Goal: Information Seeking & Learning: Learn about a topic

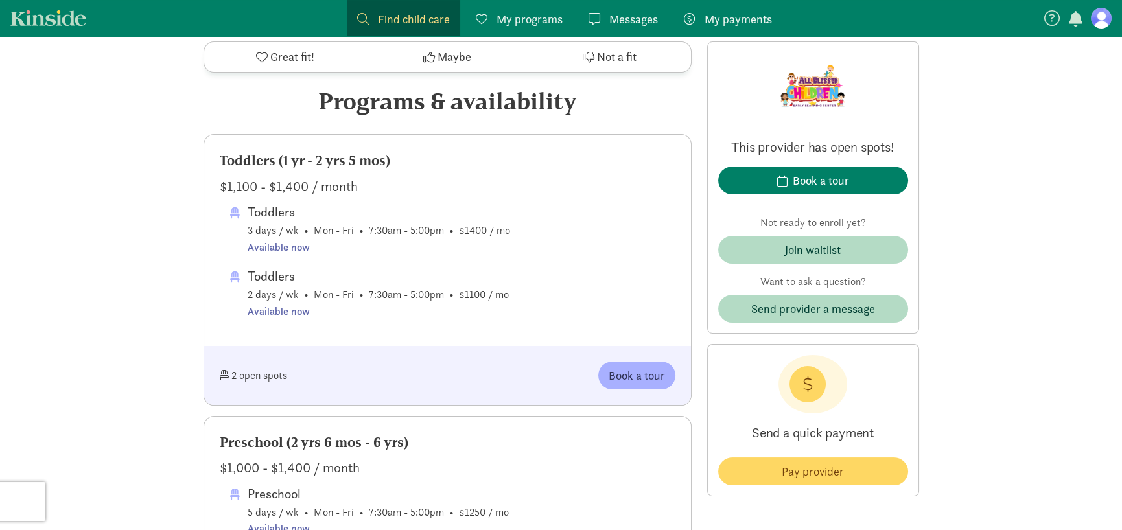
scroll to position [713, 0]
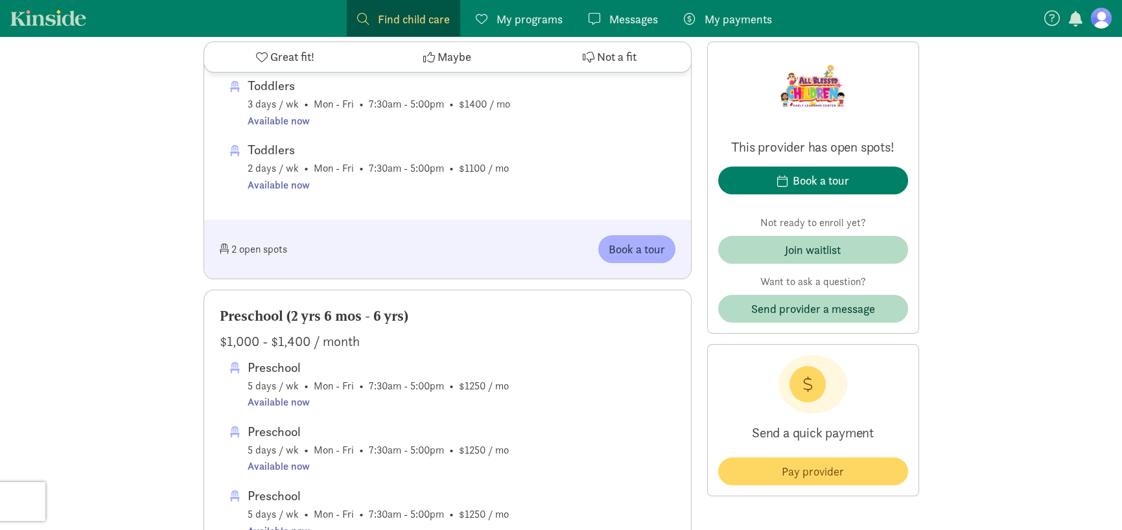
click at [421, 19] on span "Find child care" at bounding box center [414, 19] width 72 height 18
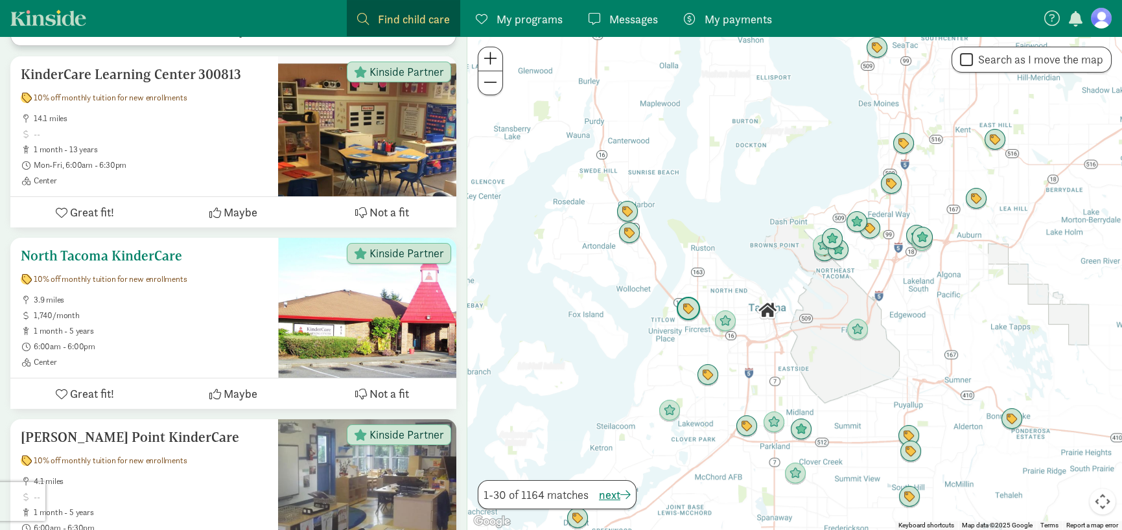
scroll to position [389, 0]
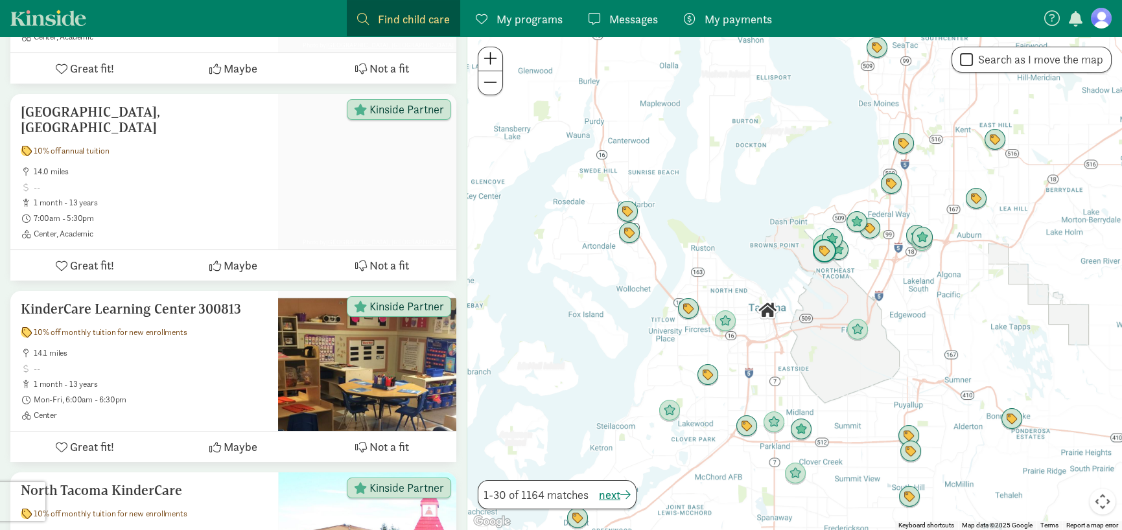
click at [824, 259] on img "Click to see details" at bounding box center [824, 251] width 25 height 25
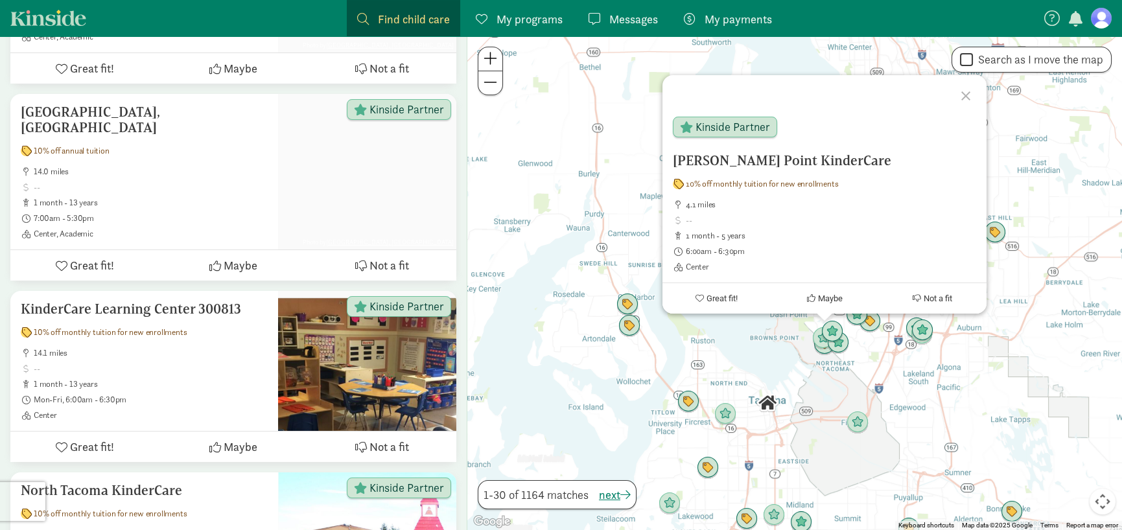
click at [964, 97] on div at bounding box center [968, 94] width 38 height 38
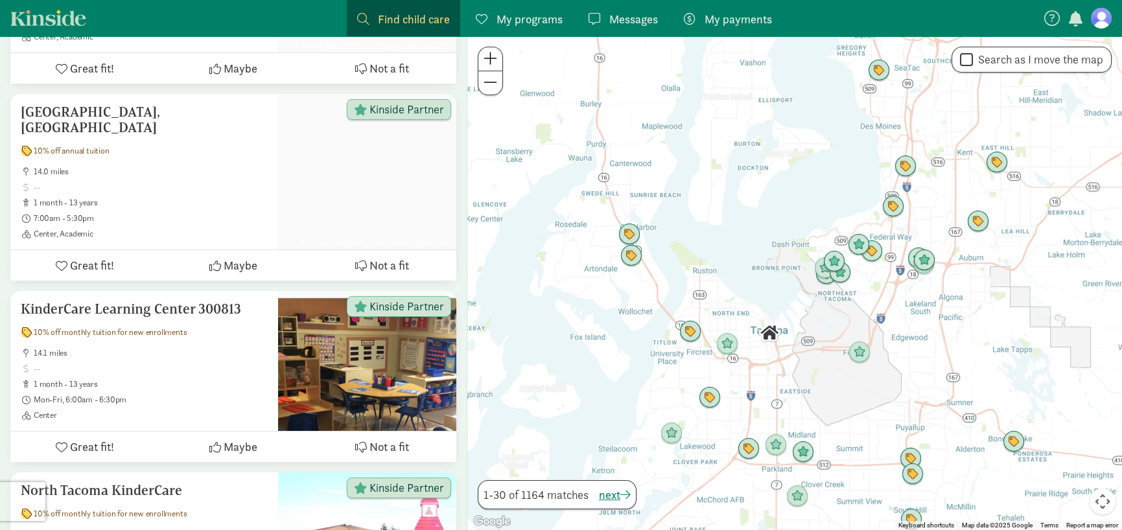
drag, startPoint x: 856, startPoint y: 325, endPoint x: 857, endPoint y: 270, distance: 55.1
click at [857, 270] on div at bounding box center [795, 283] width 655 height 494
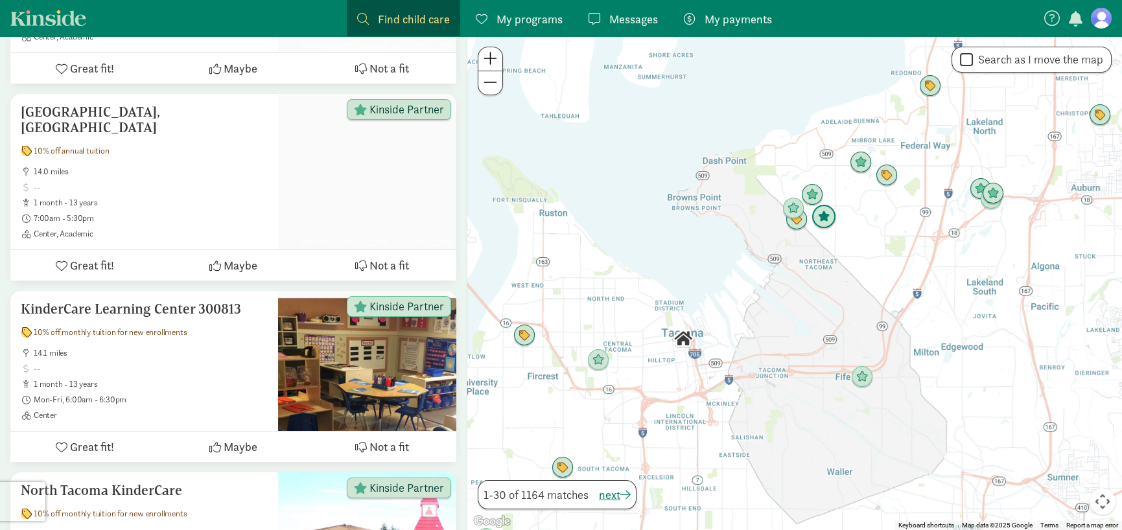
click at [821, 219] on img "Click to see details" at bounding box center [824, 217] width 25 height 25
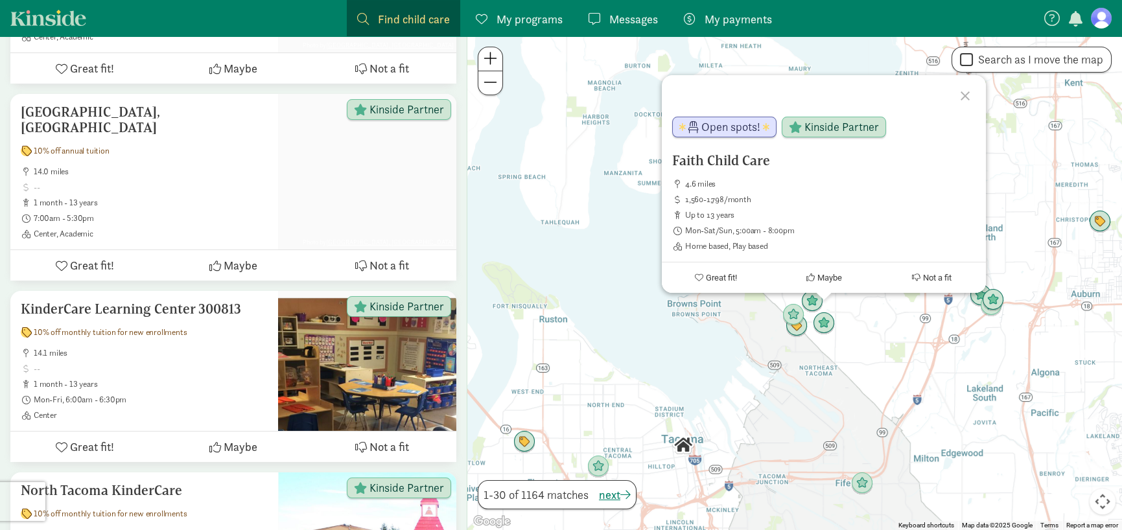
click at [841, 371] on div "Faith Child Care 4.6 miles 1,560-1,798/month up to 13 years Mon-Sat/Sun, 5:00am…" at bounding box center [795, 283] width 655 height 494
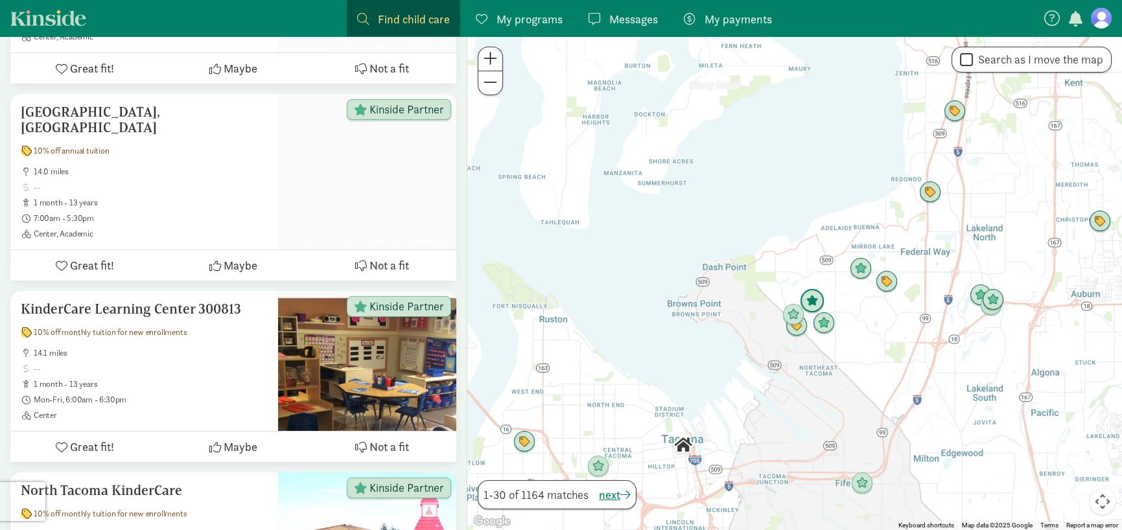
click at [811, 300] on img "Click to see details" at bounding box center [812, 301] width 25 height 25
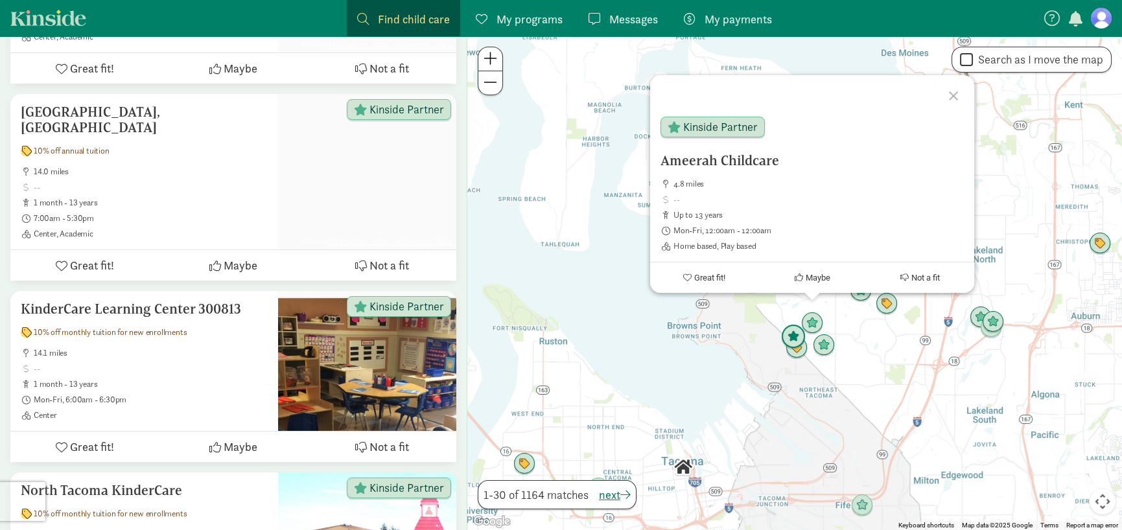
click at [798, 335] on img "Click to see details" at bounding box center [793, 337] width 25 height 25
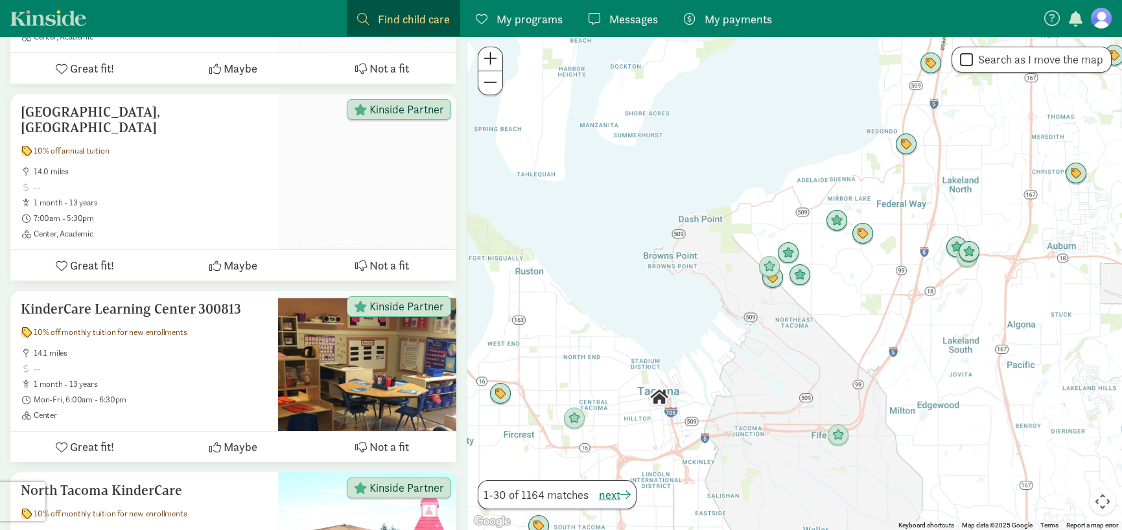
drag, startPoint x: 837, startPoint y: 414, endPoint x: 787, endPoint y: 232, distance: 189.1
click at [787, 232] on div "To navigate, press the arrow keys." at bounding box center [795, 283] width 655 height 494
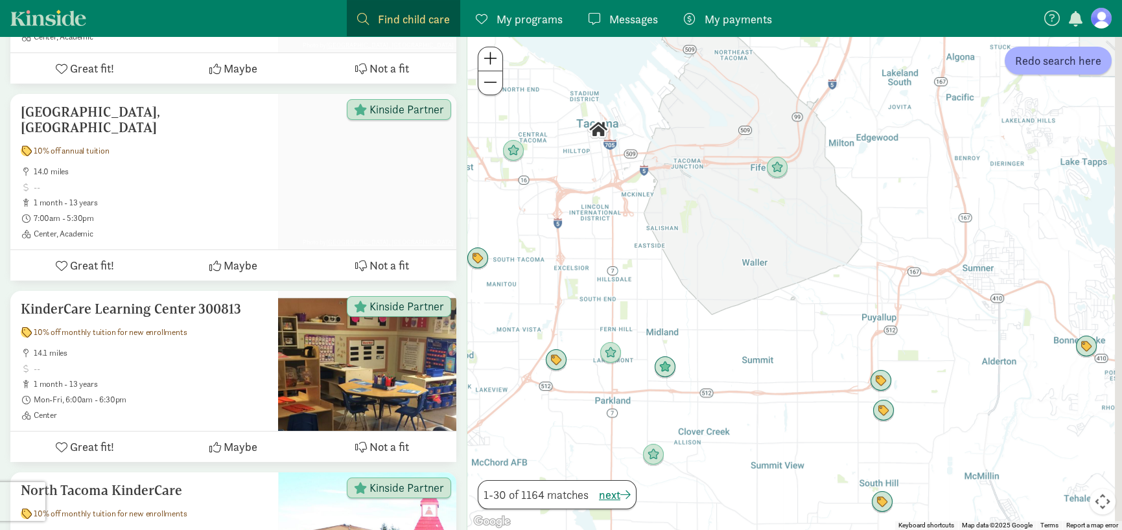
drag, startPoint x: 853, startPoint y: 351, endPoint x: 824, endPoint y: 239, distance: 115.1
click at [824, 239] on div at bounding box center [795, 283] width 655 height 494
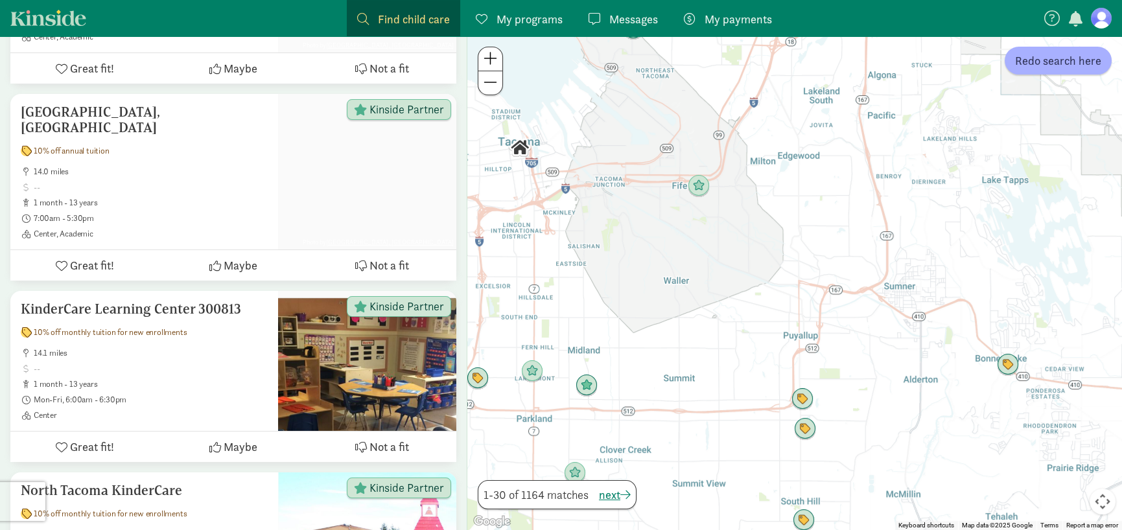
drag, startPoint x: 929, startPoint y: 327, endPoint x: 869, endPoint y: 337, distance: 60.4
click at [869, 337] on div at bounding box center [795, 283] width 655 height 494
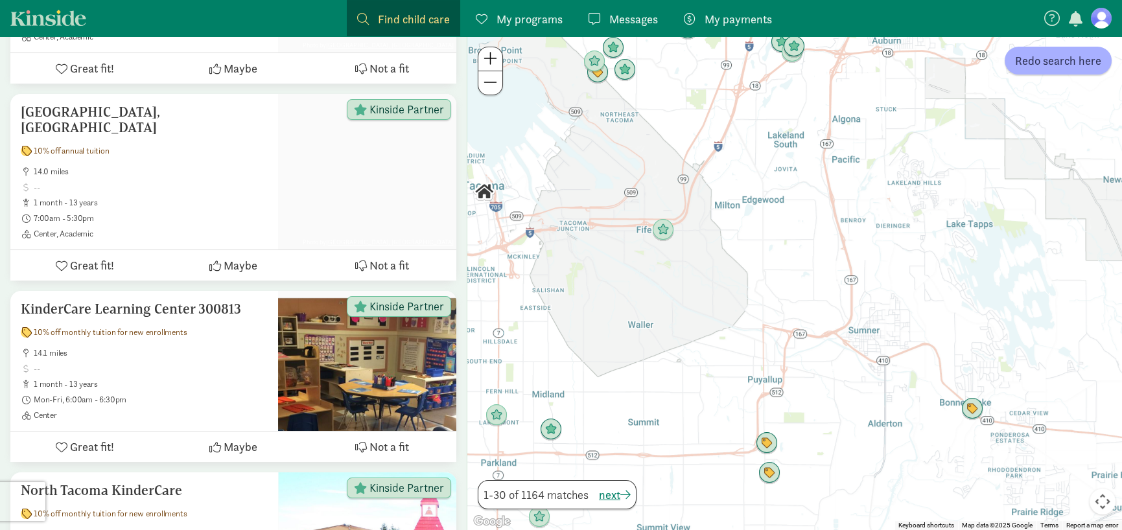
drag, startPoint x: 927, startPoint y: 218, endPoint x: 869, endPoint y: 276, distance: 82.1
click at [869, 283] on div at bounding box center [795, 283] width 655 height 494
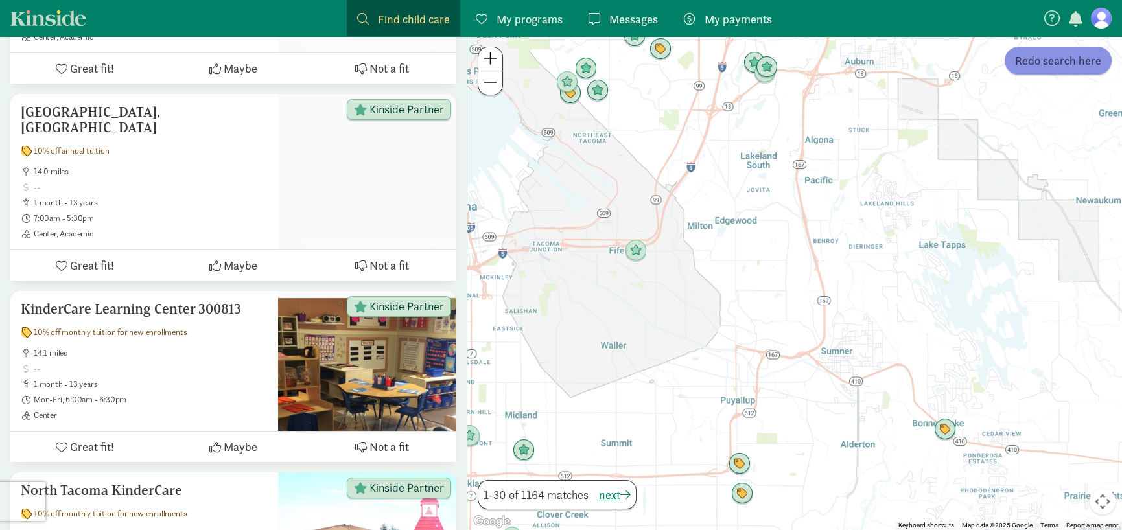
click at [1057, 68] on span "Redo search here" at bounding box center [1058, 61] width 86 height 18
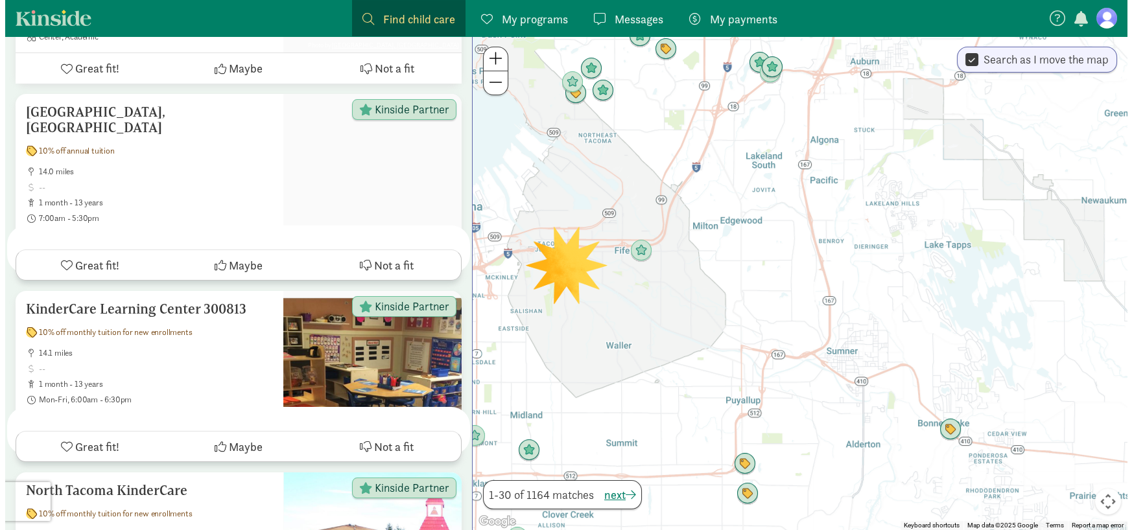
scroll to position [0, 0]
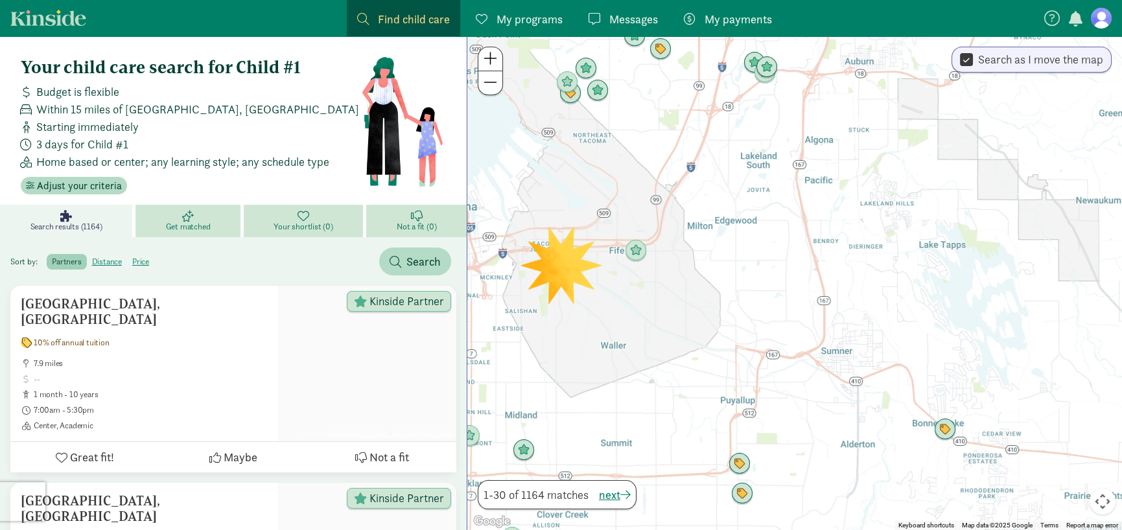
click at [543, 271] on div at bounding box center [795, 283] width 655 height 494
click at [546, 273] on div at bounding box center [795, 283] width 655 height 494
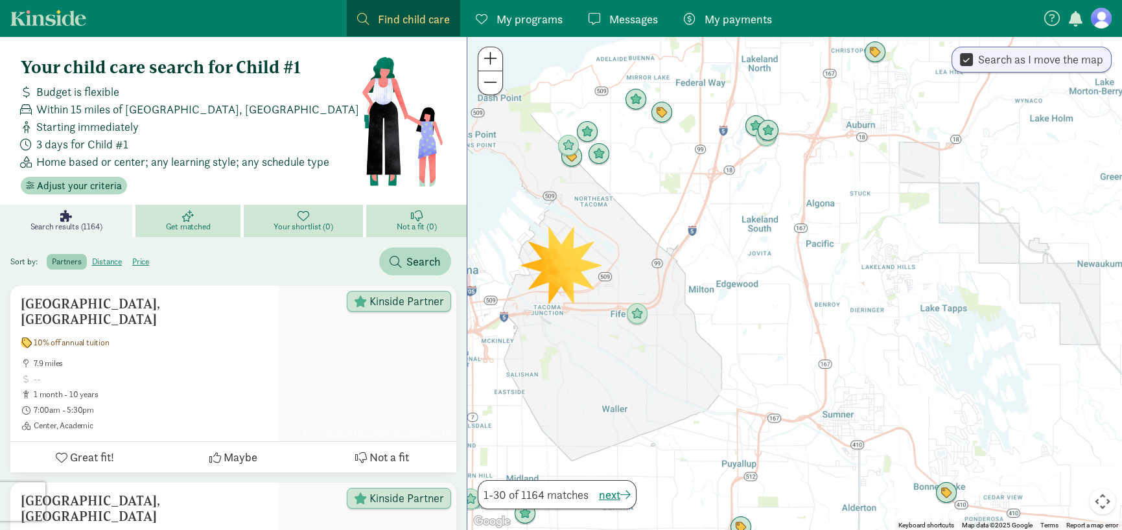
drag, startPoint x: 674, startPoint y: 304, endPoint x: 674, endPoint y: 366, distance: 62.2
click at [676, 368] on div at bounding box center [795, 283] width 655 height 494
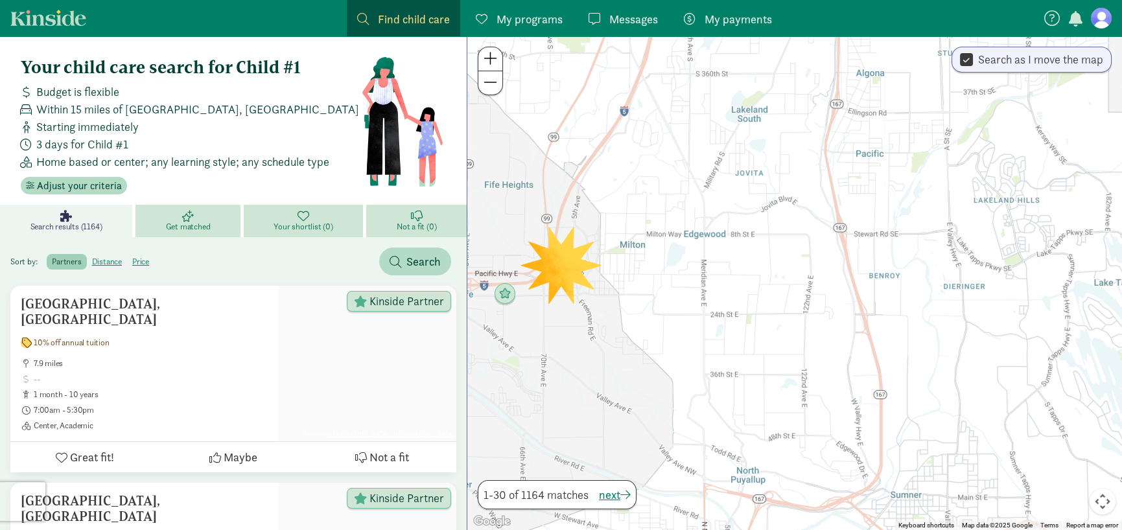
drag, startPoint x: 646, startPoint y: 327, endPoint x: 552, endPoint y: 309, distance: 96.5
click at [552, 309] on div at bounding box center [795, 283] width 655 height 494
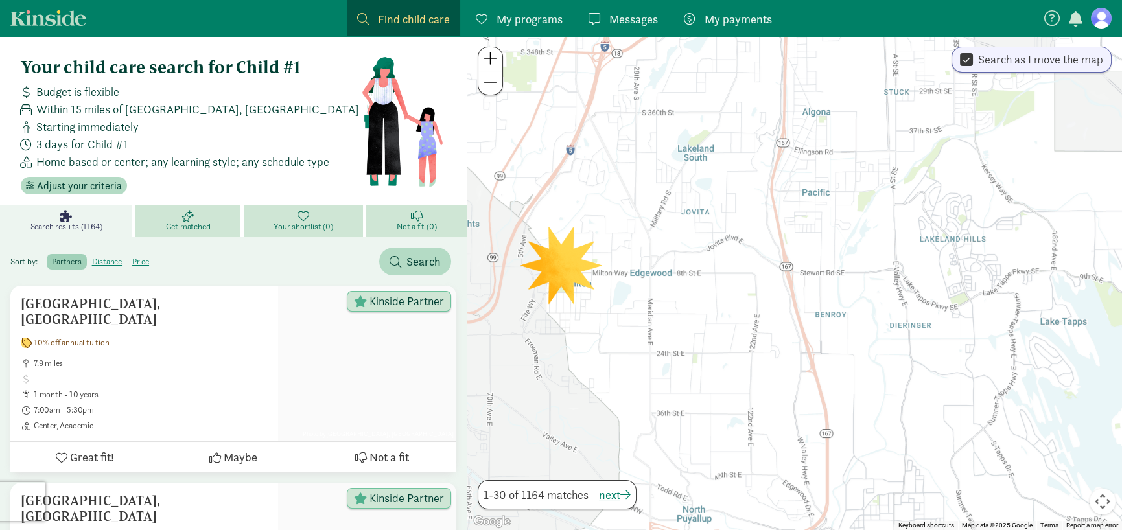
drag, startPoint x: 611, startPoint y: 300, endPoint x: 625, endPoint y: 307, distance: 16.2
click at [625, 307] on div at bounding box center [795, 283] width 655 height 494
drag, startPoint x: 683, startPoint y: 288, endPoint x: 659, endPoint y: 267, distance: 31.7
click at [663, 267] on div at bounding box center [795, 283] width 655 height 494
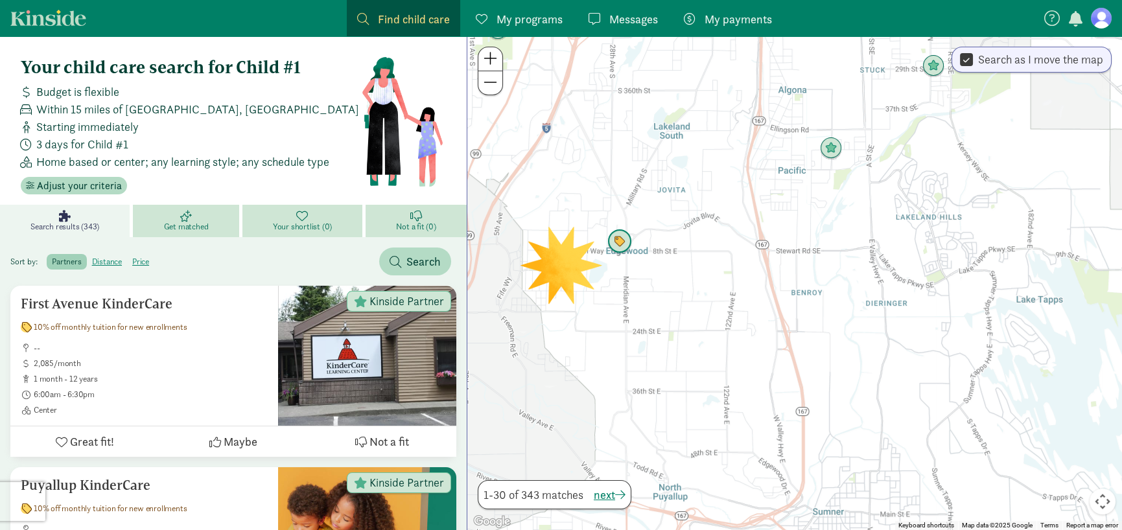
click at [619, 241] on img "Click to see details" at bounding box center [620, 242] width 25 height 25
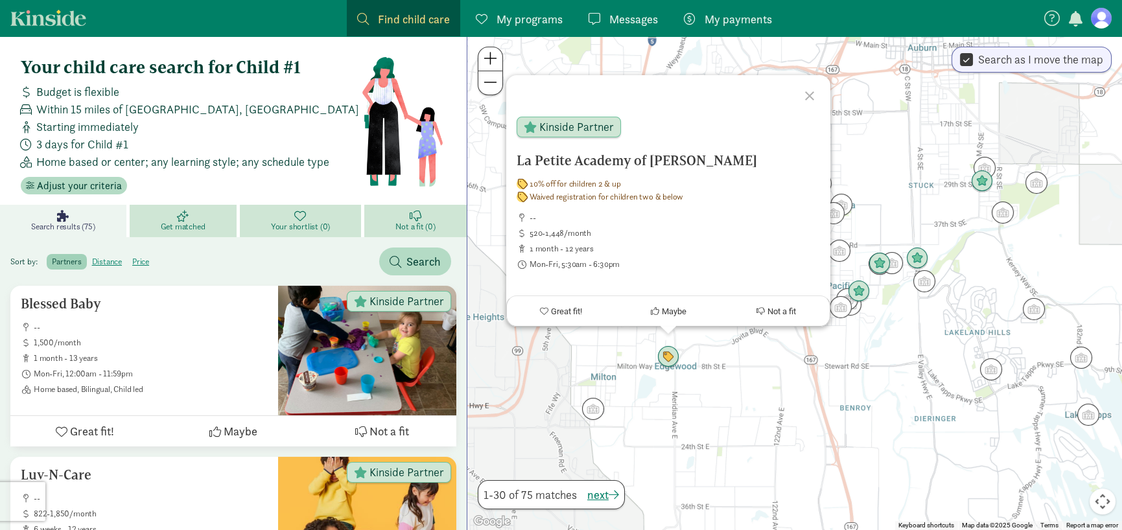
click at [810, 96] on div at bounding box center [812, 94] width 38 height 38
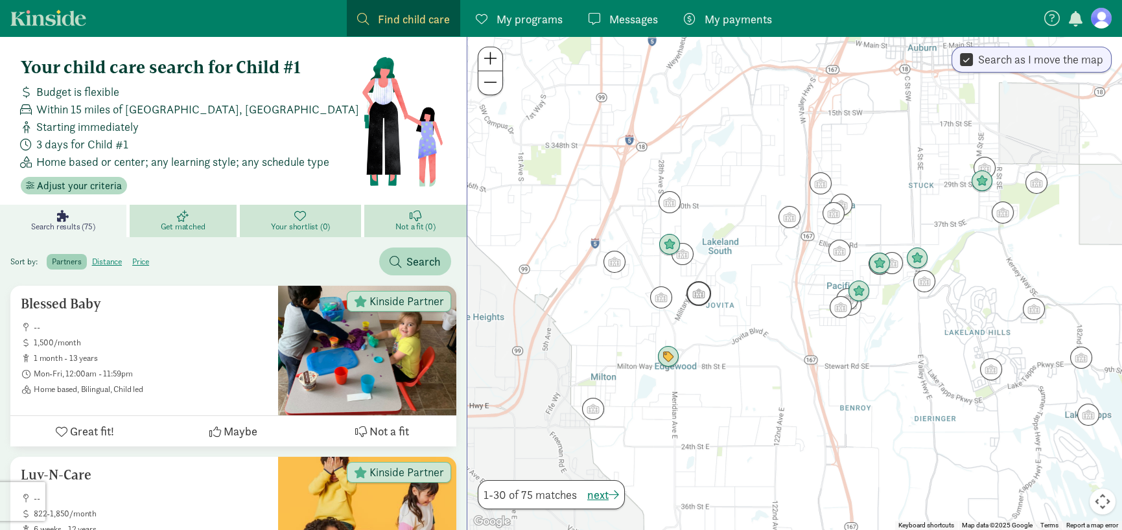
click at [691, 293] on img "Click to see details" at bounding box center [699, 293] width 25 height 25
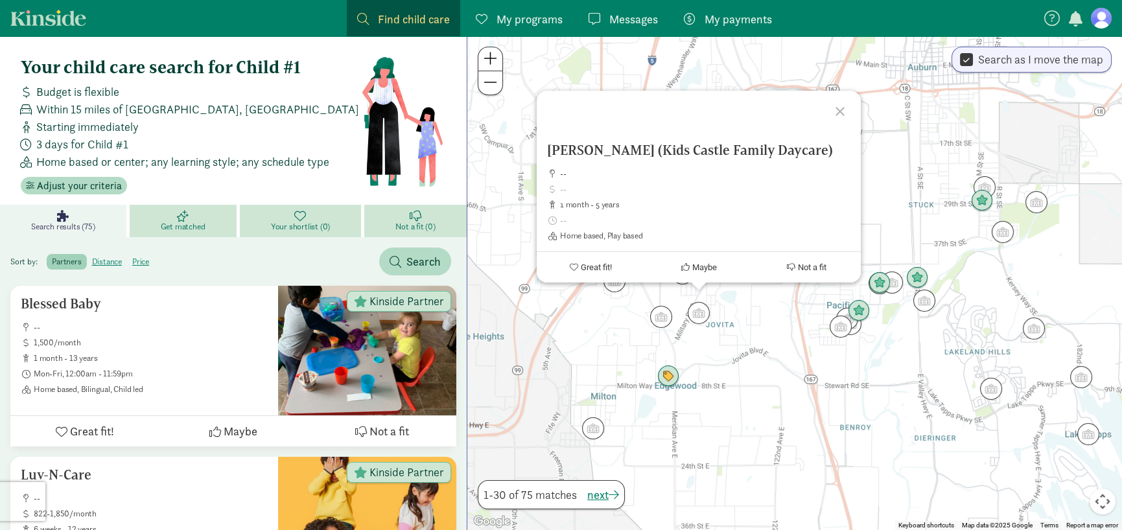
click at [840, 97] on div at bounding box center [843, 110] width 38 height 38
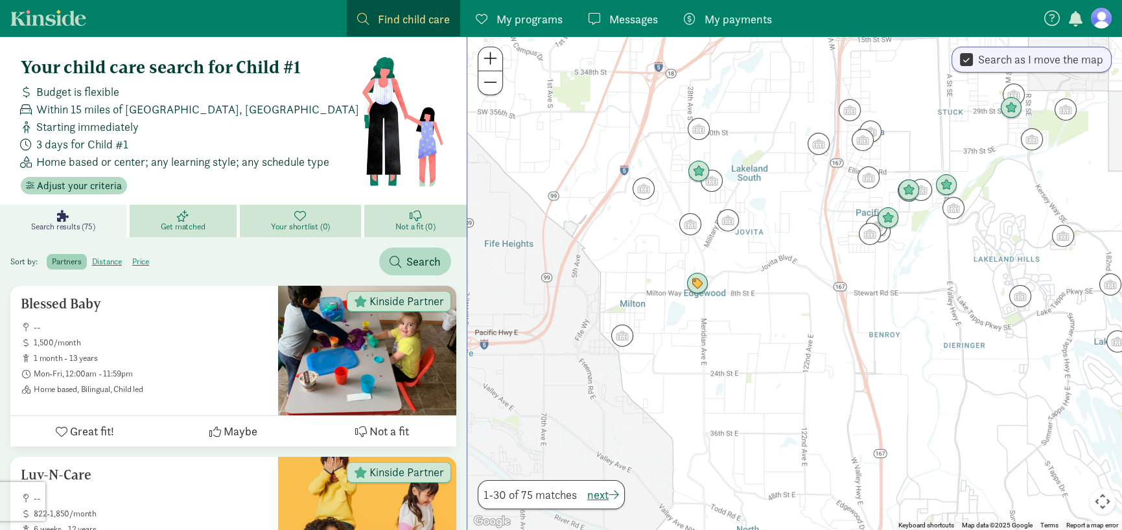
drag, startPoint x: 732, startPoint y: 384, endPoint x: 777, endPoint y: 259, distance: 132.9
click at [777, 259] on div at bounding box center [795, 283] width 655 height 494
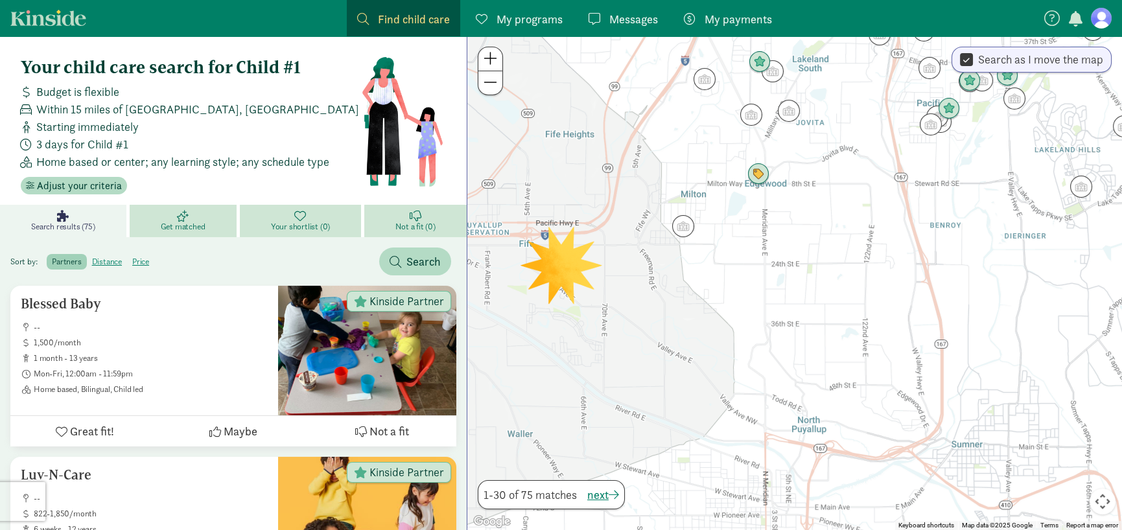
drag, startPoint x: 654, startPoint y: 317, endPoint x: 887, endPoint y: 303, distance: 233.2
click at [887, 303] on div at bounding box center [795, 283] width 655 height 494
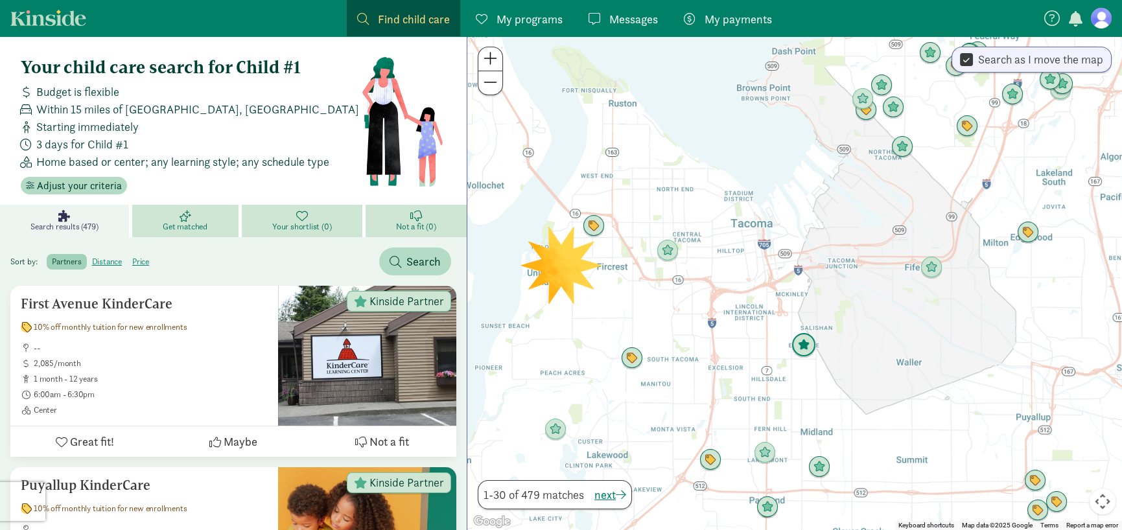
click at [803, 343] on img "Click to see details" at bounding box center [804, 345] width 25 height 25
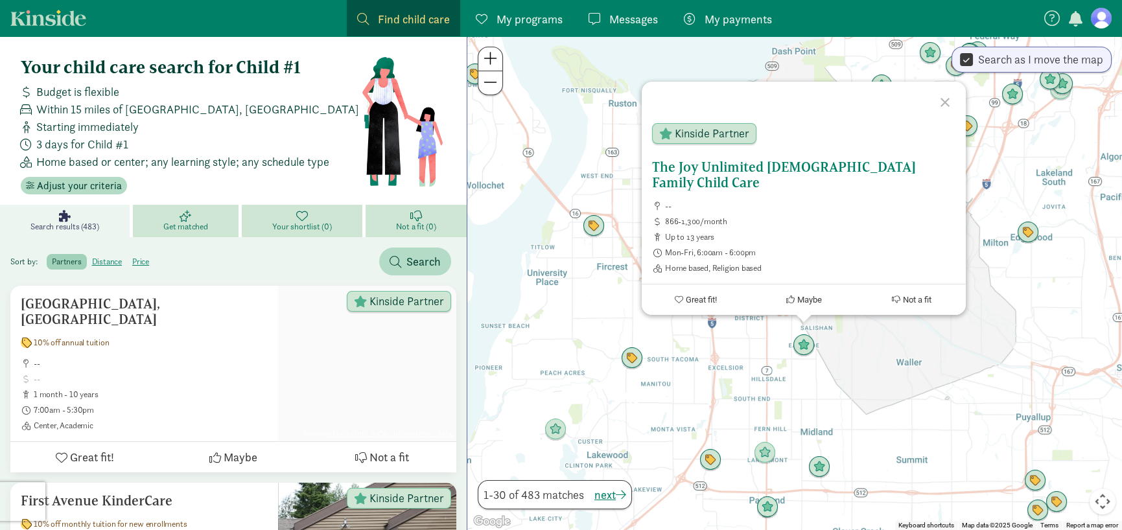
click at [732, 185] on h5 "The Joy Unlimited [DEMOGRAPHIC_DATA] Family Child Care" at bounding box center [803, 175] width 303 height 31
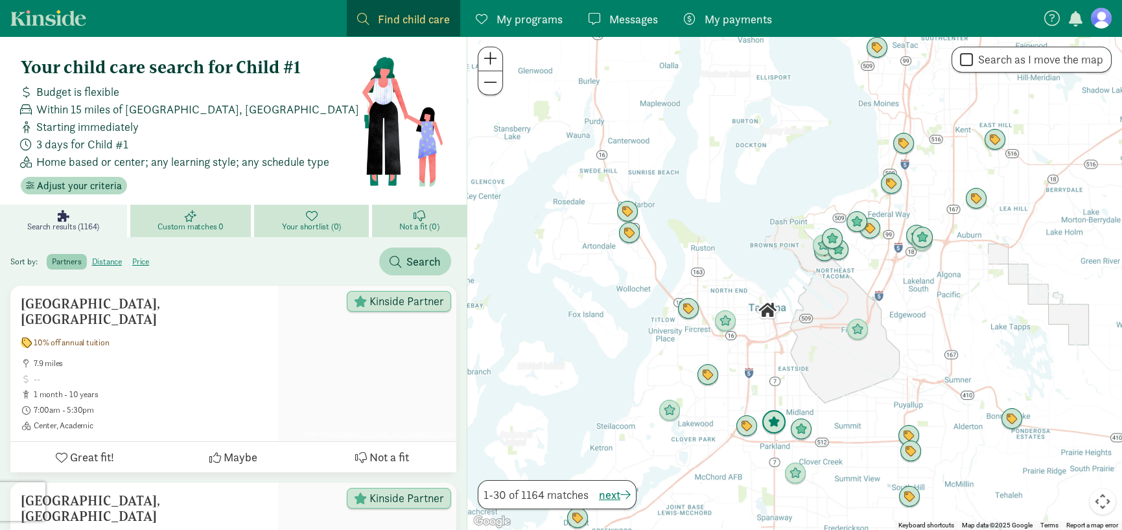
click at [772, 423] on img "Click to see details" at bounding box center [774, 422] width 25 height 25
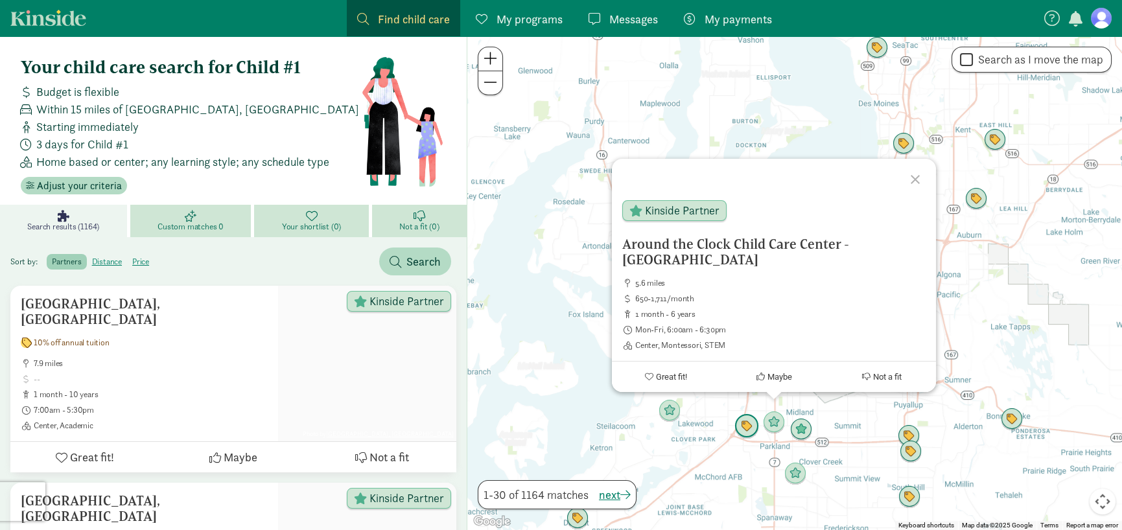
click at [748, 429] on img "Click to see details" at bounding box center [747, 426] width 25 height 25
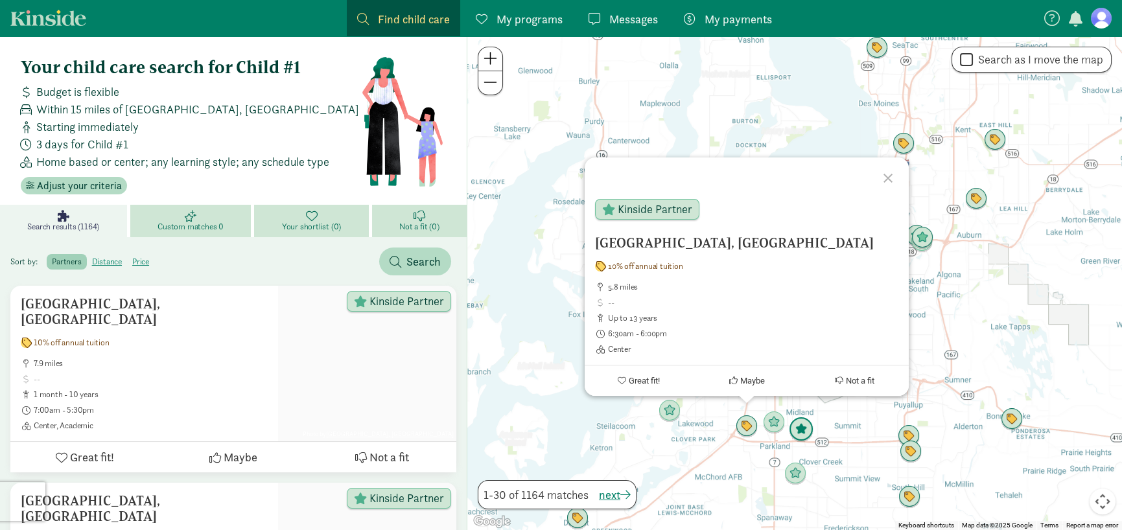
click at [799, 434] on img "Click to see details" at bounding box center [801, 430] width 25 height 25
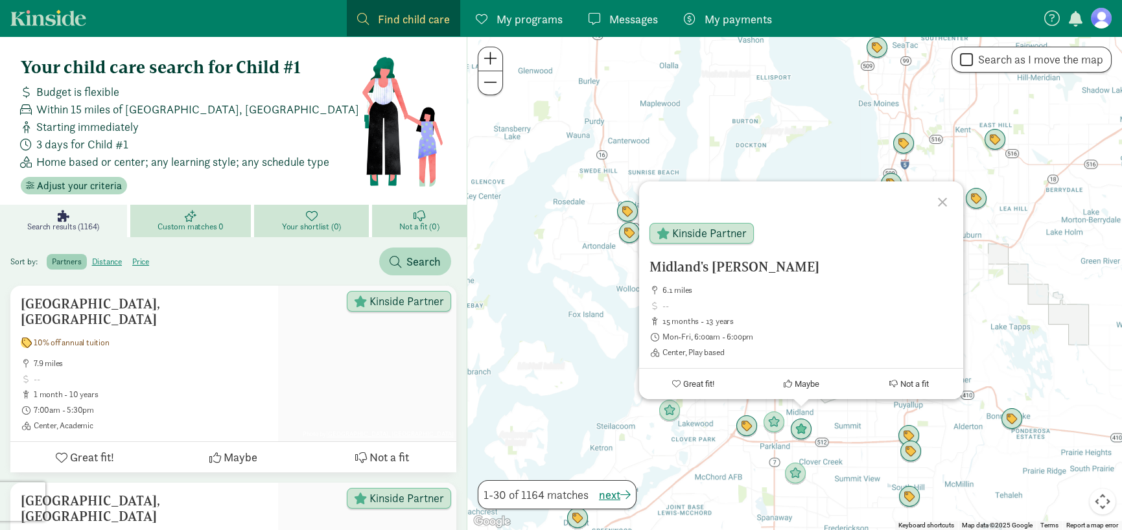
click at [945, 200] on div at bounding box center [945, 201] width 38 height 38
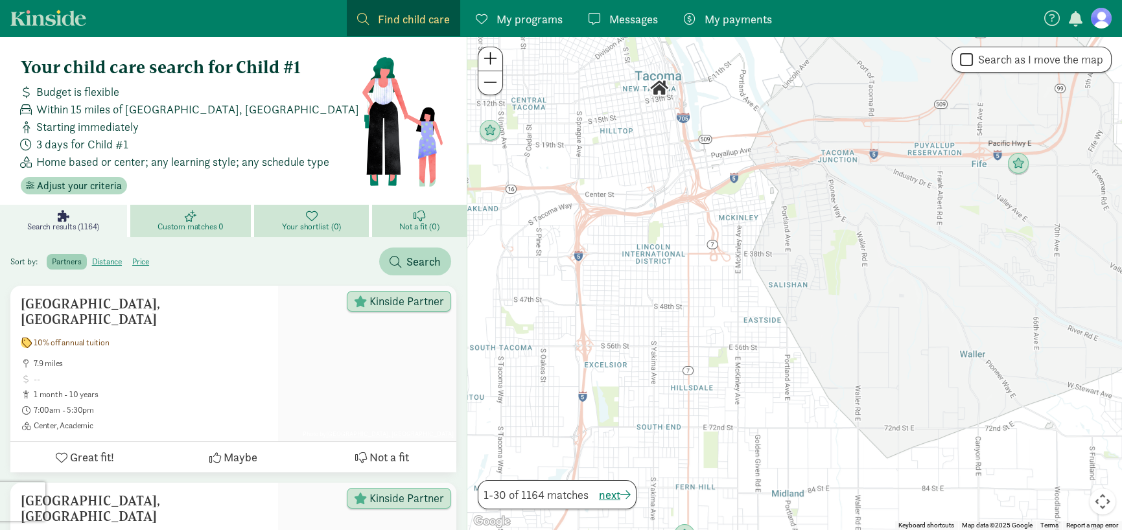
drag, startPoint x: 777, startPoint y: 276, endPoint x: 778, endPoint y: 239, distance: 37.0
click at [778, 239] on div at bounding box center [795, 283] width 655 height 494
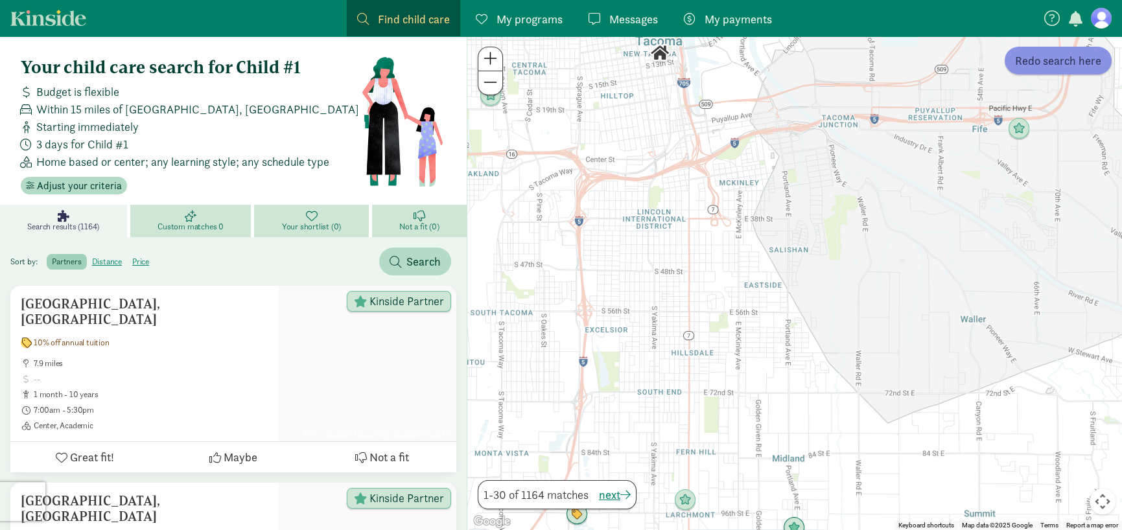
click at [1058, 65] on span "Redo search here" at bounding box center [1058, 61] width 86 height 18
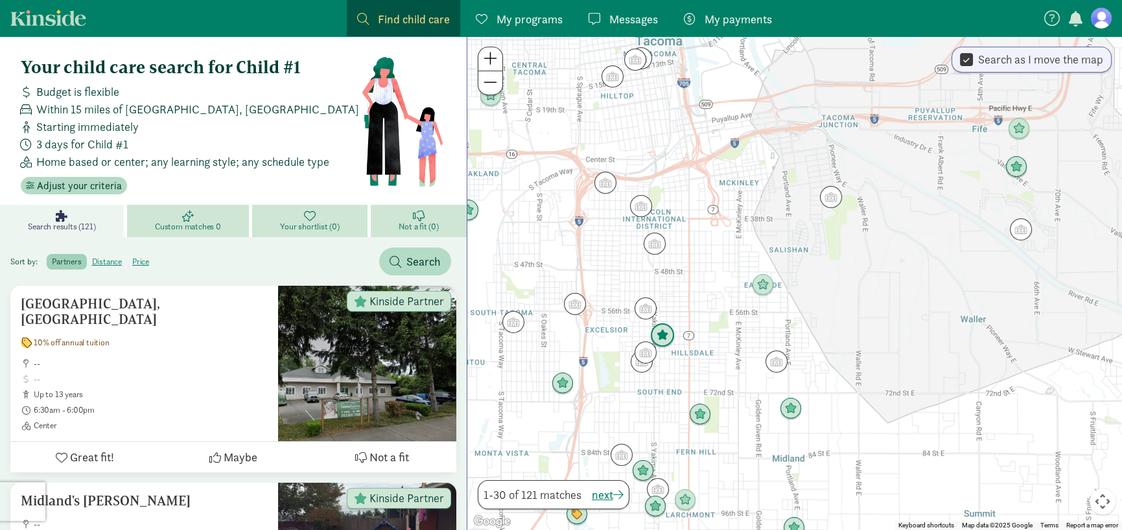
click at [669, 333] on img "Click to see details" at bounding box center [662, 336] width 25 height 25
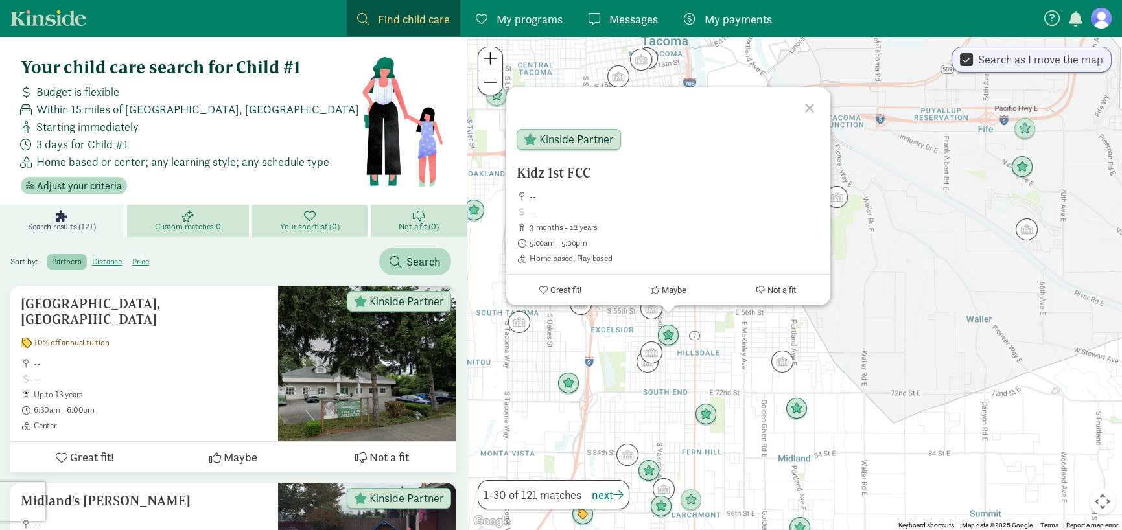
click at [816, 105] on div at bounding box center [812, 107] width 38 height 38
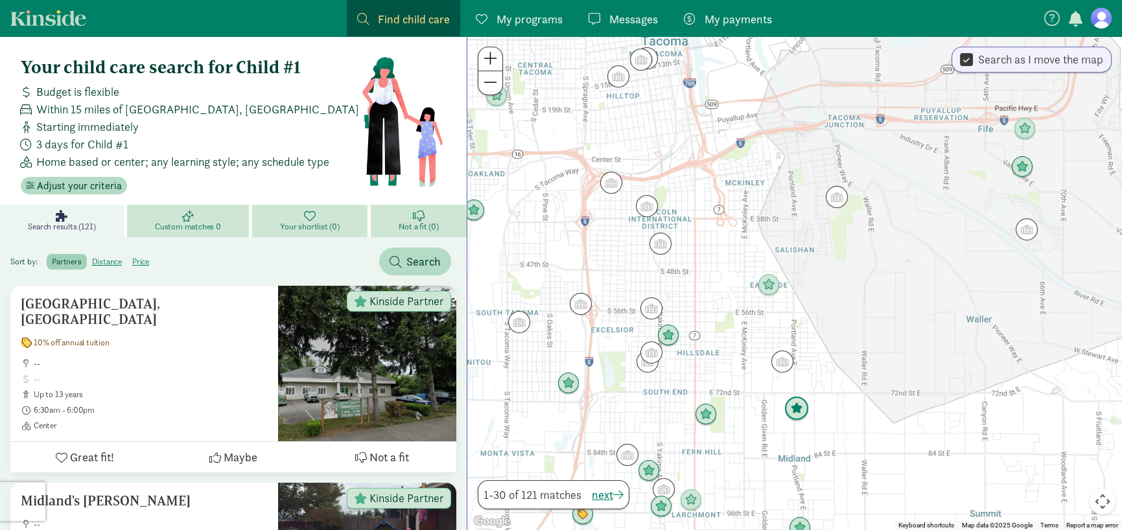
click at [798, 408] on img "Click to see details" at bounding box center [797, 409] width 25 height 25
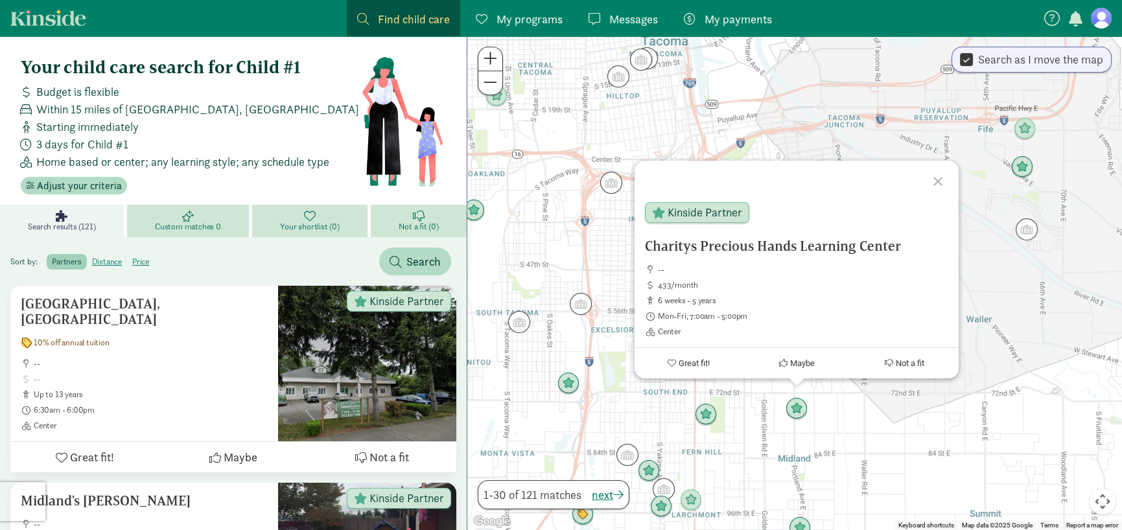
click at [934, 178] on div at bounding box center [940, 180] width 38 height 38
